Goal: Information Seeking & Learning: Find contact information

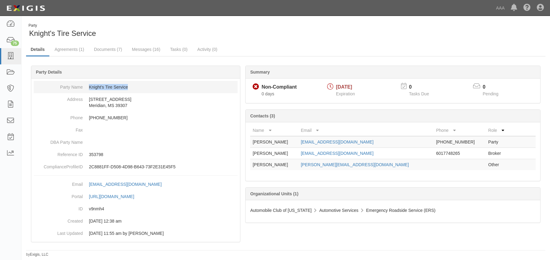
drag, startPoint x: 134, startPoint y: 87, endPoint x: 88, endPoint y: 90, distance: 46.1
click at [88, 90] on dd "Knight's Tire Service" at bounding box center [136, 87] width 204 height 12
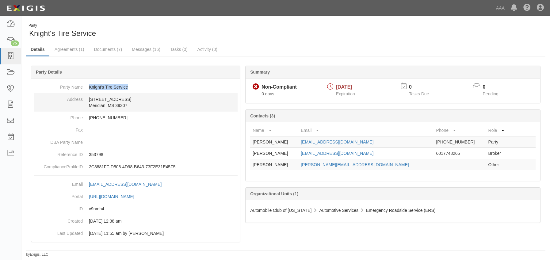
copy dd "Knight's Tire Service"
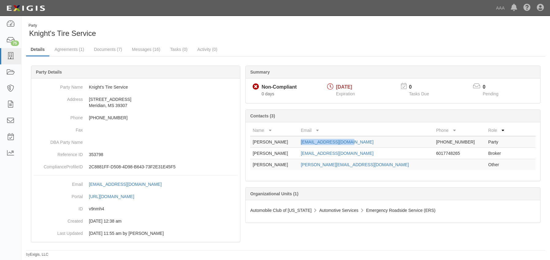
drag, startPoint x: 376, startPoint y: 144, endPoint x: 318, endPoint y: 147, distance: 58.7
click at [318, 147] on td "rknight5231@yahoo.com" at bounding box center [365, 142] width 135 height 12
copy link "rknight5231@yahoo.com"
drag, startPoint x: 375, startPoint y: 163, endPoint x: 314, endPoint y: 166, distance: 61.1
click at [314, 166] on tr "Mark Rogers rogers.mark1@ace.aaa.com Other" at bounding box center [393, 164] width 286 height 11
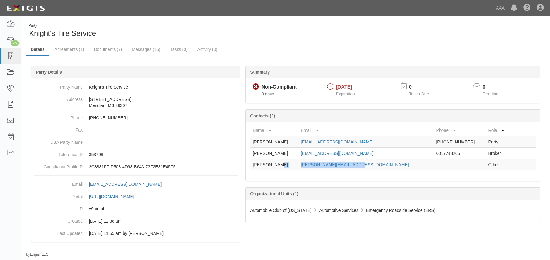
copy tr "rogers.mark1@ace.aaa.com"
drag, startPoint x: 395, startPoint y: 153, endPoint x: 316, endPoint y: 154, distance: 79.4
click at [316, 154] on td "rtownsend@herringtoninsurance.com" at bounding box center [365, 153] width 135 height 11
copy link "rtownsend@herringtoninsurance.com"
click at [109, 52] on link "Documents (7)" at bounding box center [107, 49] width 37 height 13
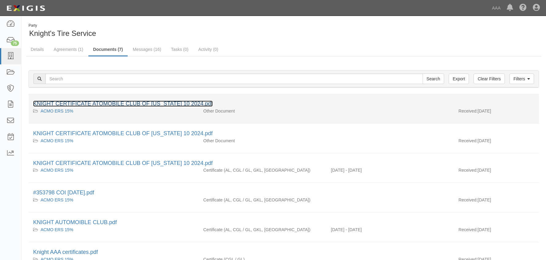
click at [141, 102] on link "KNIGHT CERTIFICATE ATOMOBILE CLUB OF [US_STATE] 10 2024.pdf" at bounding box center [122, 104] width 179 height 6
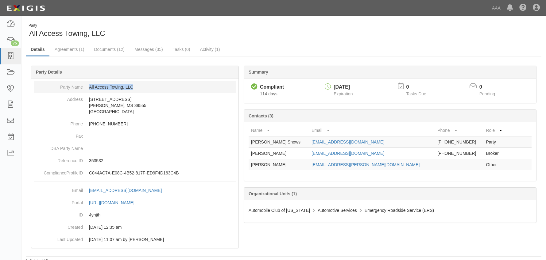
drag, startPoint x: 129, startPoint y: 86, endPoint x: 84, endPoint y: 85, distance: 44.5
click at [84, 85] on dd "All Access Towing, LLC" at bounding box center [135, 87] width 202 height 12
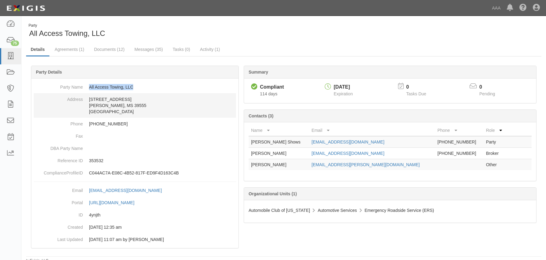
copy dd "All Access Towing, LLC"
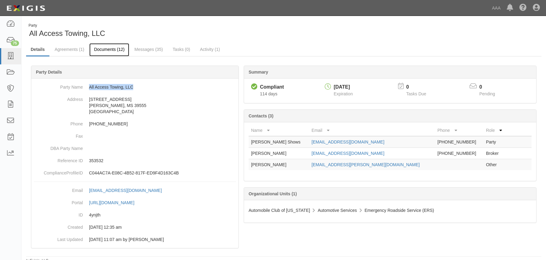
click at [119, 49] on link "Documents (12)" at bounding box center [109, 49] width 40 height 13
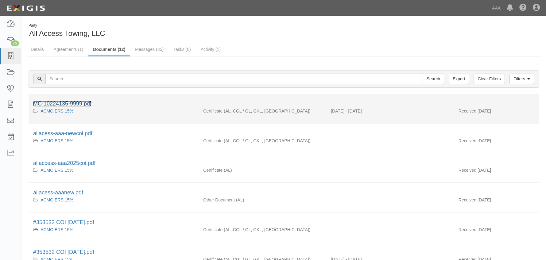
click at [83, 103] on link "MC-10224135-9999.pdf" at bounding box center [62, 104] width 58 height 6
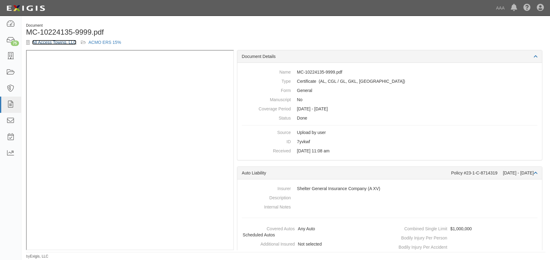
click at [47, 43] on link "All Access Towing, LLC" at bounding box center [54, 42] width 44 height 5
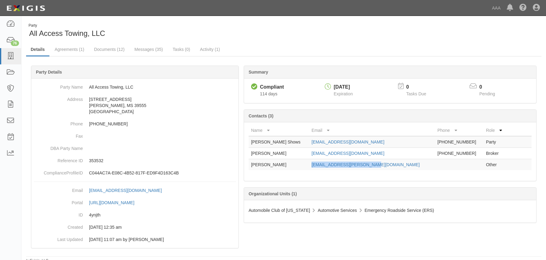
drag, startPoint x: 364, startPoint y: 168, endPoint x: 309, endPoint y: 163, distance: 55.5
click at [309, 163] on td "birdlow.gerard@ace.aaa.com" at bounding box center [372, 164] width 126 height 11
copy link "birdlow.gerard@ace.aaa.com"
drag, startPoint x: 375, startPoint y: 153, endPoint x: 351, endPoint y: 152, distance: 24.0
click at [351, 152] on td "jeffmills@shelterinsurance.com" at bounding box center [372, 153] width 126 height 11
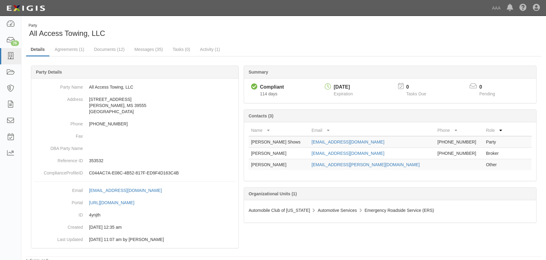
click at [389, 178] on div "Name Email Phone Role Karen Shows showsk@bellsouth.net 228-588-2800 Party Jessi…" at bounding box center [390, 151] width 292 height 59
drag, startPoint x: 376, startPoint y: 153, endPoint x: 298, endPoint y: 154, distance: 78.2
click at [298, 154] on tr "Jessica Wallace jeffmills@shelterinsurance.com 601-545-1149 Broker" at bounding box center [389, 153] width 283 height 11
copy tr "jeffmills@shelterinsurance.com"
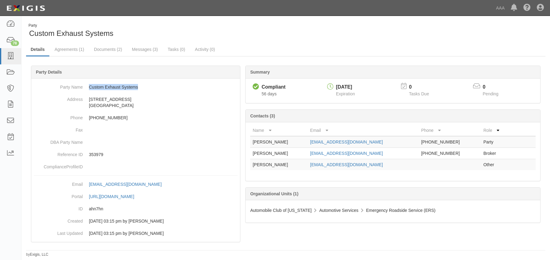
drag, startPoint x: 158, startPoint y: 88, endPoint x: 84, endPoint y: 80, distance: 74.4
click at [84, 80] on div "Party Name Custom Exhaust Systems Address [STREET_ADDRESS] Phone [PHONE_NUMBER]…" at bounding box center [135, 160] width 209 height 163
copy dd "Custom Exhaust Systems"
drag, startPoint x: 365, startPoint y: 143, endPoint x: 308, endPoint y: 144, distance: 56.7
click at [308, 144] on td "[EMAIL_ADDRESS][DOMAIN_NAME]" at bounding box center [363, 142] width 111 height 12
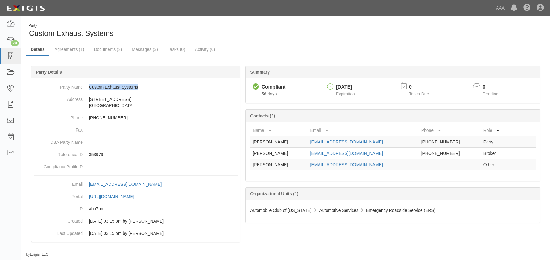
copy link "[EMAIL_ADDRESS][DOMAIN_NAME]"
click at [2, 201] on div "Dashboard 78 Inbox Parties Agreements Coverages Documents Messages Tasks Reports" at bounding box center [10, 138] width 21 height 244
drag, startPoint x: 9, startPoint y: 186, endPoint x: 53, endPoint y: 166, distance: 48.1
click at [9, 186] on div "Dashboard 78 Inbox Parties Agreements Coverages Documents Messages Tasks Reports" at bounding box center [10, 138] width 21 height 244
click at [102, 49] on link "Documents (2)" at bounding box center [107, 49] width 37 height 13
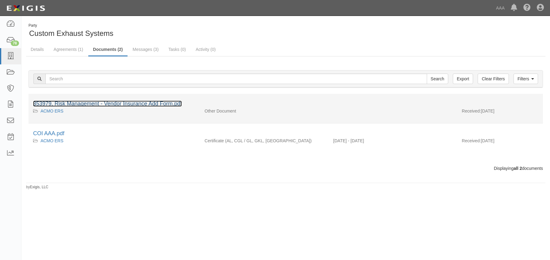
click at [100, 105] on link "353979, Risk Management - Vendor Insurance Add Form.pdf" at bounding box center [107, 104] width 149 height 6
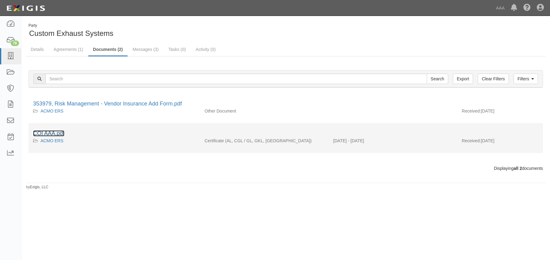
click at [48, 135] on link "COI AAA.pdf" at bounding box center [48, 133] width 31 height 6
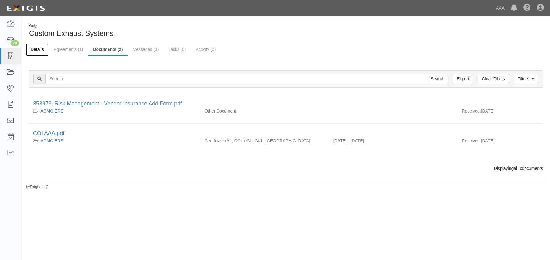
click at [41, 50] on link "Details" at bounding box center [37, 49] width 22 height 13
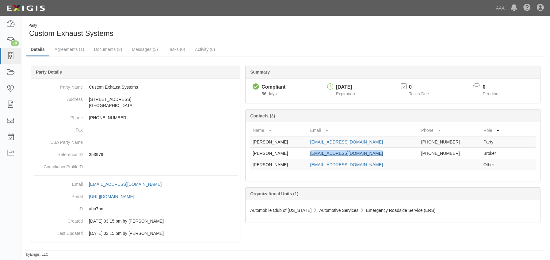
drag, startPoint x: 379, startPoint y: 152, endPoint x: 311, endPoint y: 155, distance: 68.1
click at [311, 155] on td "rstorey@storeyinsurance.com" at bounding box center [363, 153] width 111 height 11
click at [383, 150] on td "rstorey@storeyinsurance.com" at bounding box center [363, 153] width 111 height 11
drag, startPoint x: 376, startPoint y: 154, endPoint x: 304, endPoint y: 158, distance: 72.2
click at [304, 158] on tr "Richard Storey rstorey@storeyinsurance.com 662-560-7021 Broker" at bounding box center [393, 153] width 286 height 11
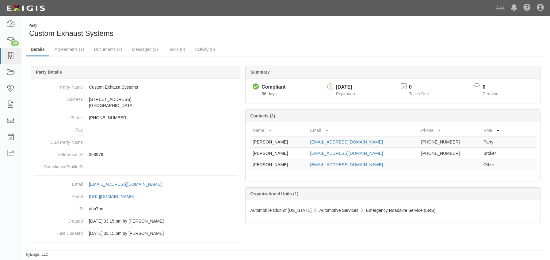
copy tr "rstorey@storeyinsurance.com"
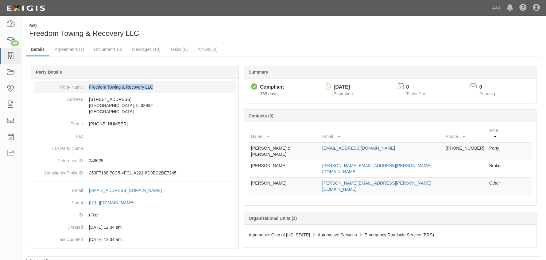
drag, startPoint x: 158, startPoint y: 86, endPoint x: 85, endPoint y: 85, distance: 73.0
click at [85, 85] on dd "Freedom Towing & Recovery LLC" at bounding box center [135, 87] width 202 height 12
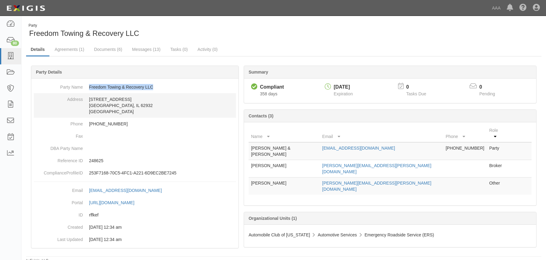
copy dd "Freedom Towing & Recovery LLC"
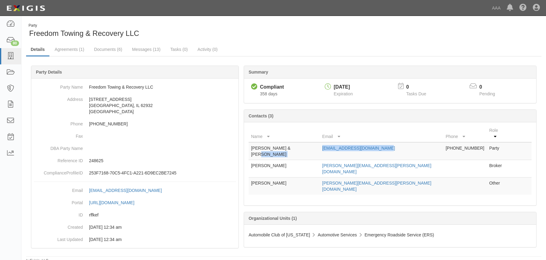
drag, startPoint x: 393, startPoint y: 142, endPoint x: 320, endPoint y: 145, distance: 73.4
click at [320, 145] on tr "[PERSON_NAME] & [PERSON_NAME] [EMAIL_ADDRESS][DOMAIN_NAME] [PHONE_NUMBER] Party" at bounding box center [389, 151] width 283 height 18
copy tr "[EMAIL_ADDRESS][DOMAIN_NAME]"
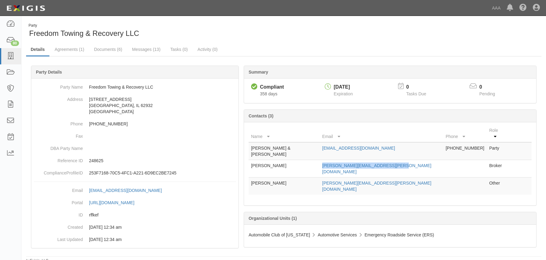
drag, startPoint x: 394, startPoint y: 152, endPoint x: 317, endPoint y: 152, distance: 77.9
click at [317, 160] on tr "[PERSON_NAME] [PERSON_NAME][EMAIL_ADDRESS][PERSON_NAME][DOMAIN_NAME] Broker" at bounding box center [389, 168] width 283 height 17
copy tr "[PERSON_NAME][EMAIL_ADDRESS][PERSON_NAME][DOMAIN_NAME]"
click at [113, 50] on link "Documents (6)" at bounding box center [107, 49] width 37 height 13
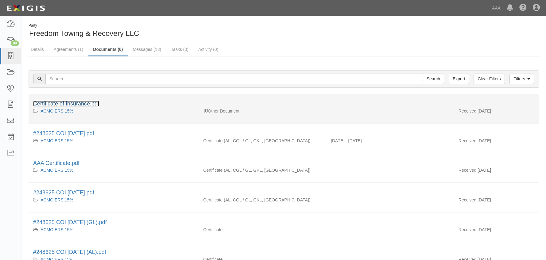
click at [94, 102] on link "Certificate of Insurance.pdf" at bounding box center [66, 104] width 66 height 6
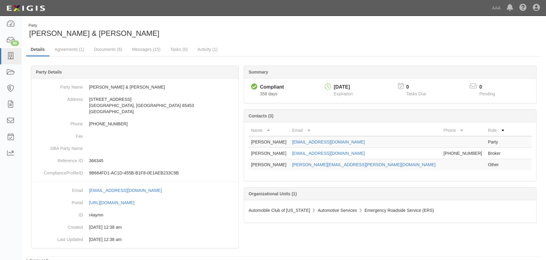
drag, startPoint x: 390, startPoint y: 156, endPoint x: 308, endPoint y: 155, distance: 81.9
click at [308, 155] on td "[EMAIL_ADDRESS][DOMAIN_NAME]" at bounding box center [365, 153] width 151 height 11
copy link "[EMAIL_ADDRESS][DOMAIN_NAME]"
click at [117, 51] on link "Documents (6)" at bounding box center [107, 49] width 37 height 13
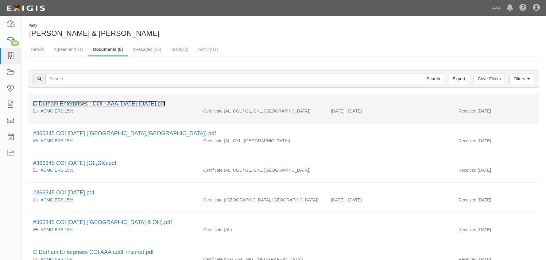
click at [105, 105] on link "C Durham Enterprises - COI - AAA [DATE]-[DATE].pdf" at bounding box center [99, 104] width 132 height 6
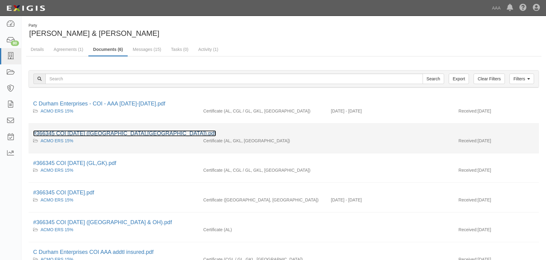
click at [81, 132] on link "#366345 COI [DATE] ([GEOGRAPHIC_DATA],[GEOGRAPHIC_DATA]).pdf" at bounding box center [124, 133] width 183 height 6
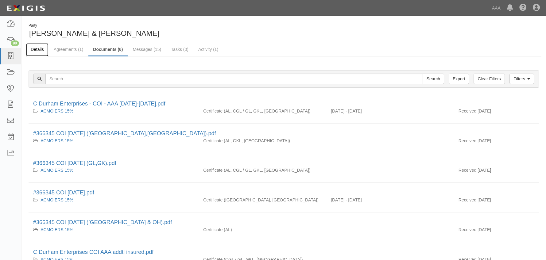
click at [42, 49] on link "Details" at bounding box center [37, 49] width 22 height 13
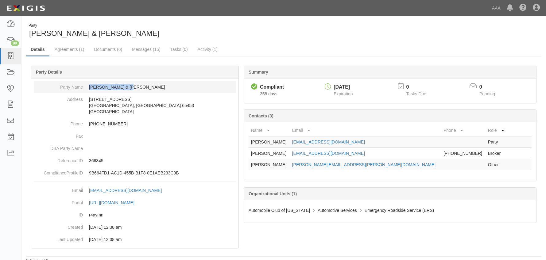
drag, startPoint x: 129, startPoint y: 86, endPoint x: 90, endPoint y: 86, distance: 39.3
click at [90, 86] on dd "Chris & Son Towing" at bounding box center [135, 87] width 202 height 12
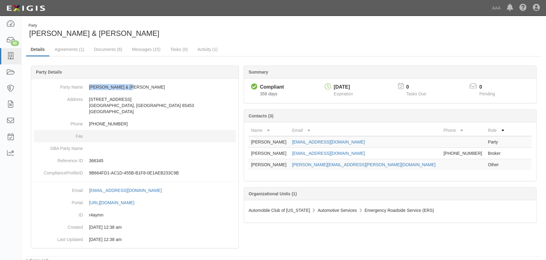
copy dd "Chris & Son Towing"
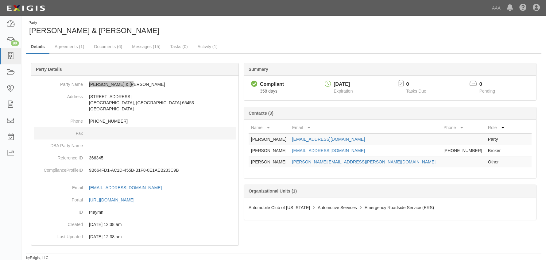
scroll to position [3, 0]
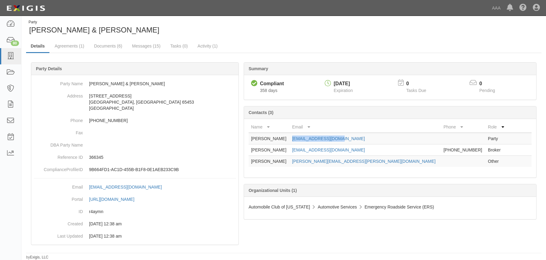
drag, startPoint x: 355, startPoint y: 139, endPoint x: 309, endPoint y: 140, distance: 46.3
click at [309, 140] on td "topher30@hotmail.com" at bounding box center [365, 139] width 151 height 12
copy link "topher30@hotmail.com"
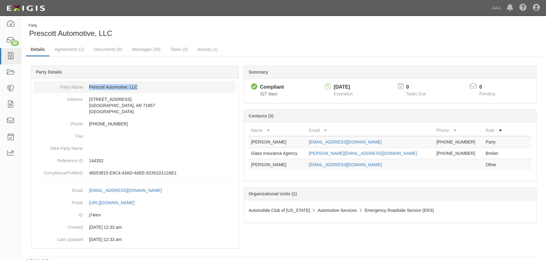
drag, startPoint x: 138, startPoint y: 86, endPoint x: 84, endPoint y: 90, distance: 54.7
click at [84, 90] on dd "Prescott Automotive, LLC" at bounding box center [135, 87] width 202 height 12
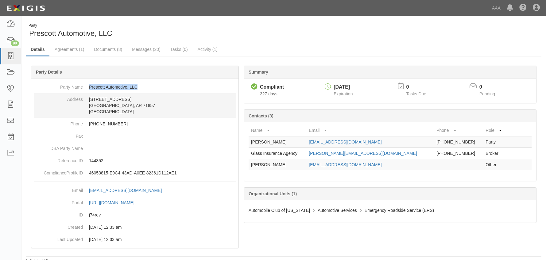
copy dd "Prescott Automotive, LLC"
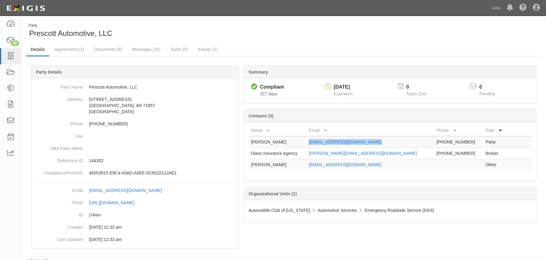
drag, startPoint x: 392, startPoint y: 144, endPoint x: 329, endPoint y: 143, distance: 62.9
click at [329, 143] on td "prescottauto@centurylink.net" at bounding box center [370, 142] width 128 height 12
copy link "prescottauto@centurylink.net"
click at [106, 50] on link "Documents (8)" at bounding box center [107, 49] width 37 height 13
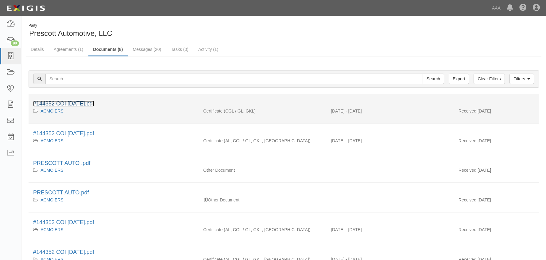
click at [81, 102] on link "#144352 COI [DATE].pdf" at bounding box center [63, 104] width 61 height 6
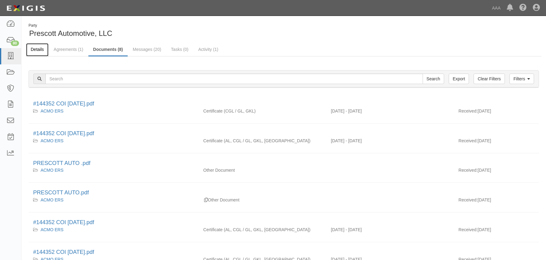
click at [33, 52] on link "Details" at bounding box center [37, 49] width 22 height 13
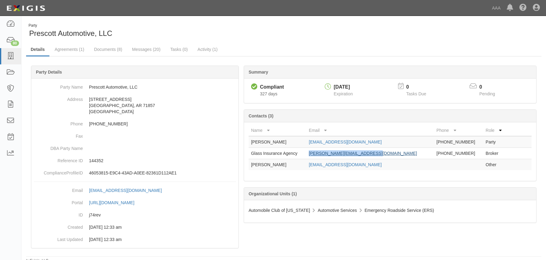
drag, startPoint x: 392, startPoint y: 153, endPoint x: 330, endPoint y: 151, distance: 62.3
click at [330, 151] on td "[PERSON_NAME][EMAIL_ADDRESS][DOMAIN_NAME]" at bounding box center [370, 153] width 128 height 11
copy link "[PERSON_NAME][EMAIL_ADDRESS][DOMAIN_NAME]"
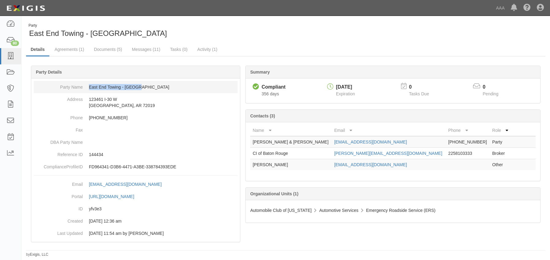
drag, startPoint x: 140, startPoint y: 87, endPoint x: 90, endPoint y: 87, distance: 50.6
click at [90, 87] on dd "East End Towing - [GEOGRAPHIC_DATA]" at bounding box center [136, 87] width 204 height 12
copy dd "East End Towing - [GEOGRAPHIC_DATA]"
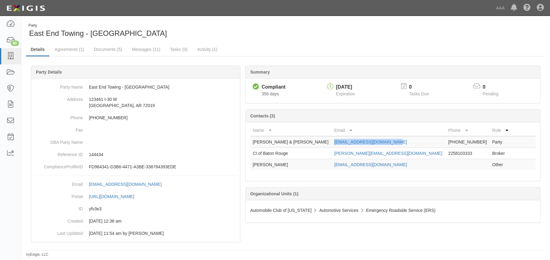
drag, startPoint x: 389, startPoint y: 142, endPoint x: 326, endPoint y: 142, distance: 62.9
click at [332, 142] on td "[EMAIL_ADDRESS][DOMAIN_NAME]" at bounding box center [389, 142] width 114 height 12
copy link "[EMAIL_ADDRESS][DOMAIN_NAME]"
drag, startPoint x: 395, startPoint y: 155, endPoint x: 335, endPoint y: 154, distance: 59.5
click at [335, 154] on td "laura@carmoucheinsurance.com" at bounding box center [389, 153] width 114 height 11
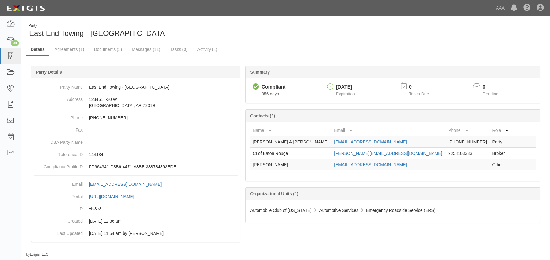
drag, startPoint x: 335, startPoint y: 154, endPoint x: 410, endPoint y: 160, distance: 75.1
click at [390, 167] on td "hampton.ebony@ace.aaa.com" at bounding box center [389, 164] width 114 height 11
click at [94, 48] on link "Documents (5)" at bounding box center [107, 49] width 37 height 13
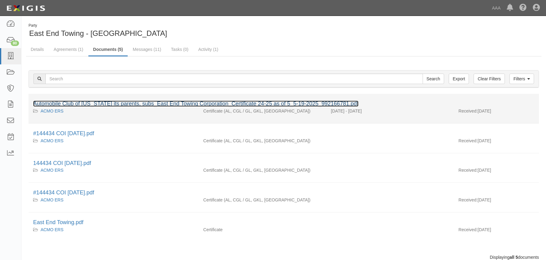
click at [113, 101] on link "Automobile Club of [US_STATE] its parents, subs_East End Towing Corporation_Cer…" at bounding box center [195, 104] width 325 height 6
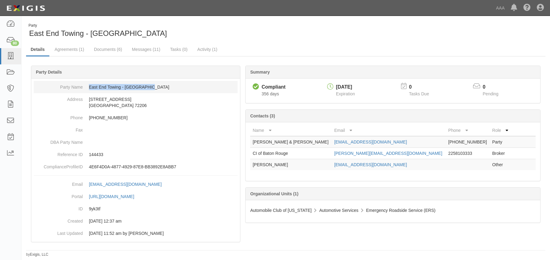
drag, startPoint x: 145, startPoint y: 87, endPoint x: 90, endPoint y: 88, distance: 55.2
click at [90, 88] on dd "East End Towing - [GEOGRAPHIC_DATA]" at bounding box center [136, 87] width 204 height 12
copy dd "East End Towing - [GEOGRAPHIC_DATA]"
click at [391, 144] on td "eastendtowinginc@gmail.com" at bounding box center [389, 142] width 114 height 12
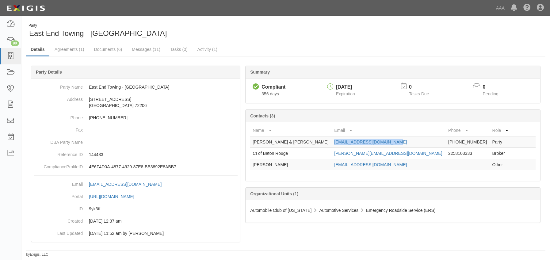
drag, startPoint x: 390, startPoint y: 144, endPoint x: 325, endPoint y: 143, distance: 65.0
click at [332, 143] on td "eastendtowinginc@gmail.com" at bounding box center [389, 142] width 114 height 12
copy link "eastendtowinginc@gmail.com"
drag, startPoint x: 394, startPoint y: 155, endPoint x: 314, endPoint y: 155, distance: 80.1
click at [314, 155] on tr "CI of Baton Rouge laura@carmoucheinsurance.com 2258103333 Broker" at bounding box center [393, 153] width 286 height 11
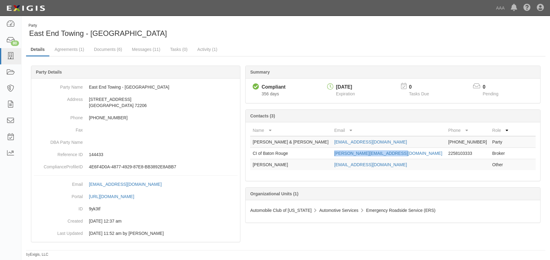
copy tr "laura@carmoucheinsurance.com"
click at [100, 50] on link "Documents (6)" at bounding box center [107, 49] width 37 height 13
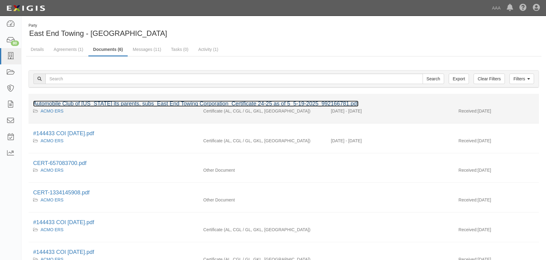
click at [121, 105] on link "Automobile Club of [US_STATE] its parents, subs_East End Towing Corporation_Cer…" at bounding box center [195, 104] width 325 height 6
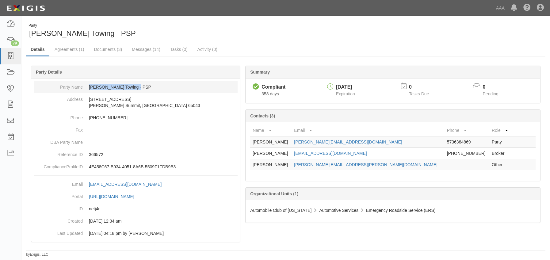
drag, startPoint x: 149, startPoint y: 90, endPoint x: 90, endPoint y: 86, distance: 59.6
click at [90, 86] on dd "[PERSON_NAME] Towing - PSP" at bounding box center [136, 87] width 204 height 12
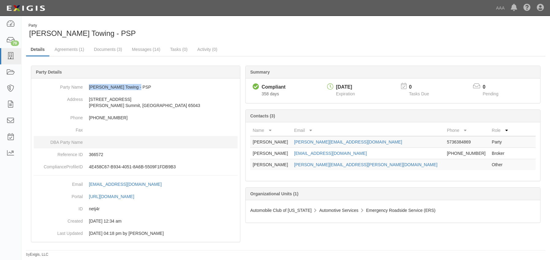
copy dd "[PERSON_NAME] Towing - PSP"
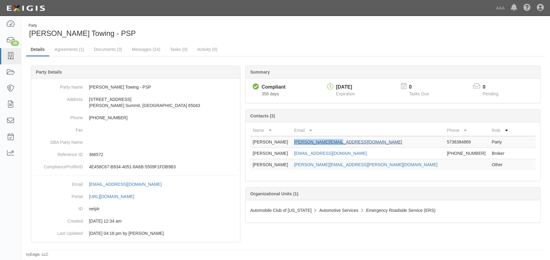
drag, startPoint x: 363, startPoint y: 142, endPoint x: 317, endPoint y: 144, distance: 45.1
click at [317, 144] on td "[PERSON_NAME][EMAIL_ADDRESS][DOMAIN_NAME]" at bounding box center [368, 142] width 153 height 12
copy link "[PERSON_NAME][EMAIL_ADDRESS][DOMAIN_NAME]"
click at [107, 52] on link "Documents (3)" at bounding box center [107, 49] width 37 height 13
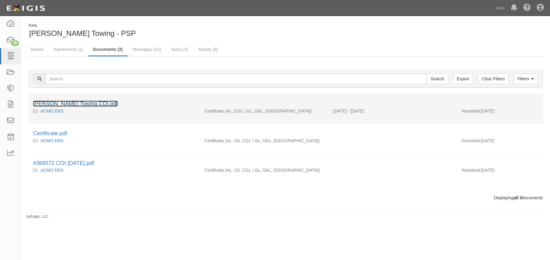
click at [71, 101] on link "Kendall's Towing COI.pdf" at bounding box center [75, 104] width 85 height 6
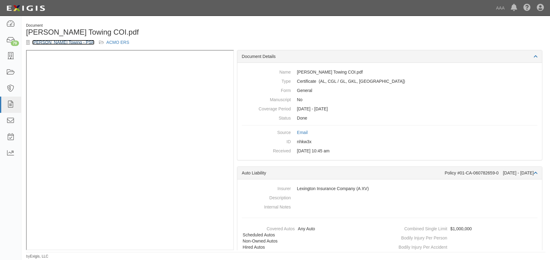
click at [35, 43] on link "[PERSON_NAME] Towing - PSP" at bounding box center [63, 42] width 62 height 5
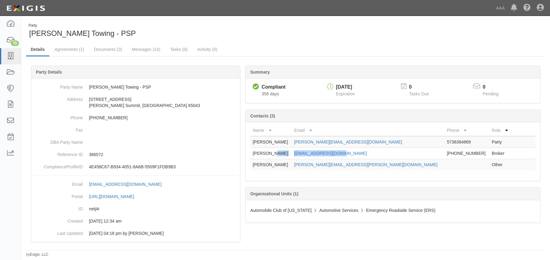
drag, startPoint x: 361, startPoint y: 154, endPoint x: 310, endPoint y: 152, distance: 50.6
click at [310, 152] on tr "Amy Berry aberry@mkeithins.com 660-885-5581 Broker" at bounding box center [393, 153] width 286 height 11
copy tr "aberry@mkeithins.com"
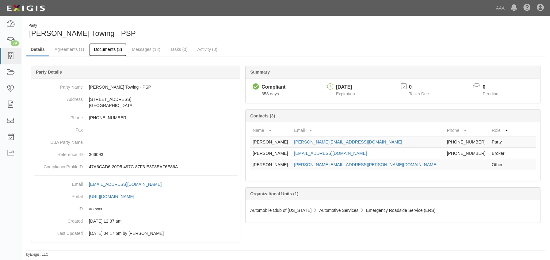
click at [102, 50] on link "Documents (3)" at bounding box center [107, 49] width 37 height 13
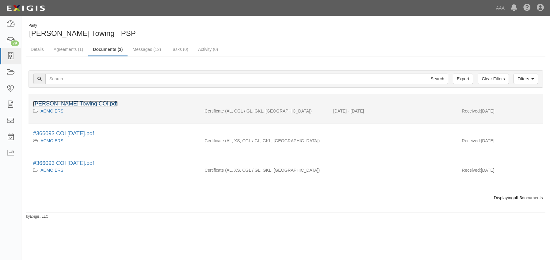
click at [79, 104] on link "[PERSON_NAME] Towing COI.pdf" at bounding box center [75, 104] width 85 height 6
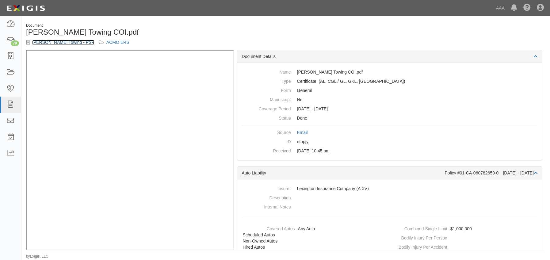
click at [37, 43] on link "[PERSON_NAME] Towing - PSP" at bounding box center [63, 42] width 62 height 5
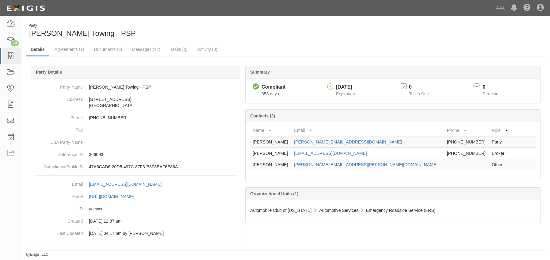
drag, startPoint x: 370, startPoint y: 142, endPoint x: 315, endPoint y: 140, distance: 54.9
click at [315, 140] on tr "Kendall Stubinger kendall@teamktr.com 573-890-0703 Party" at bounding box center [393, 142] width 286 height 12
copy tr "kendall@teamktr.com"
drag, startPoint x: 369, startPoint y: 153, endPoint x: 312, endPoint y: 154, distance: 56.4
click at [312, 154] on tr "Amy Berry aberry@mkeithins.com 660-885-5581 Broker" at bounding box center [393, 153] width 286 height 11
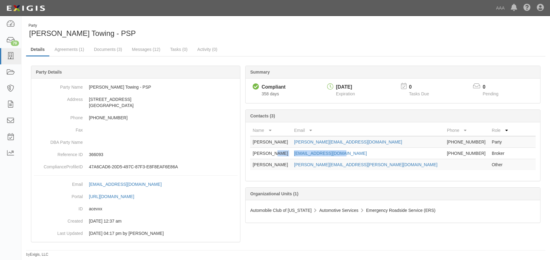
copy tr "aberry@mkeithins.com"
click at [525, 48] on ul "Details Agreements (1) Documents (3) Messages (12) Tasks (0) Activity (0)" at bounding box center [286, 49] width 520 height 13
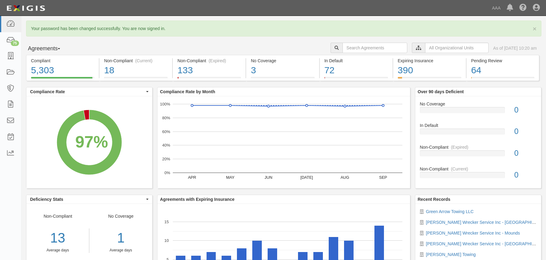
drag, startPoint x: 5, startPoint y: 196, endPoint x: 16, endPoint y: 178, distance: 21.1
click at [5, 196] on div "Dashboard 75 Inbox Parties Agreements Coverages Documents Messages Tasks Reports" at bounding box center [10, 138] width 21 height 244
